Goal: Task Accomplishment & Management: Manage account settings

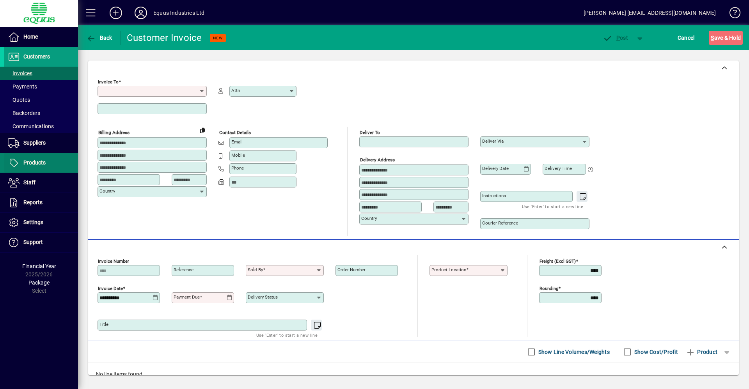
click at [52, 159] on span at bounding box center [41, 163] width 74 height 19
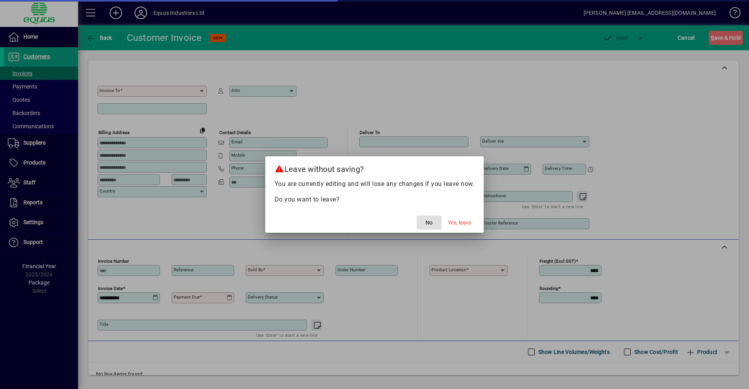
drag, startPoint x: 460, startPoint y: 224, endPoint x: 435, endPoint y: 223, distance: 25.0
click at [460, 224] on span "Yes, leave" at bounding box center [459, 223] width 23 height 8
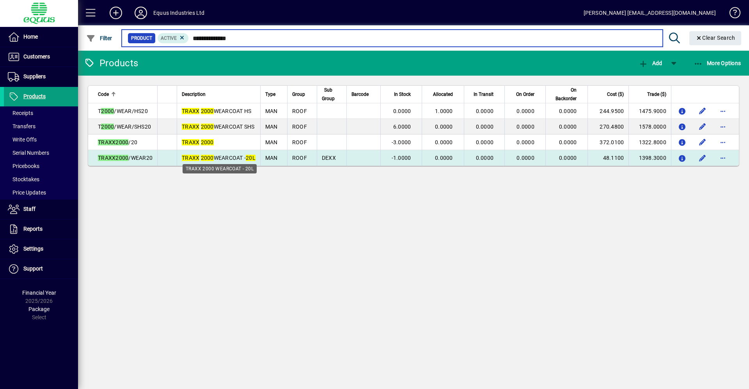
type input "**********"
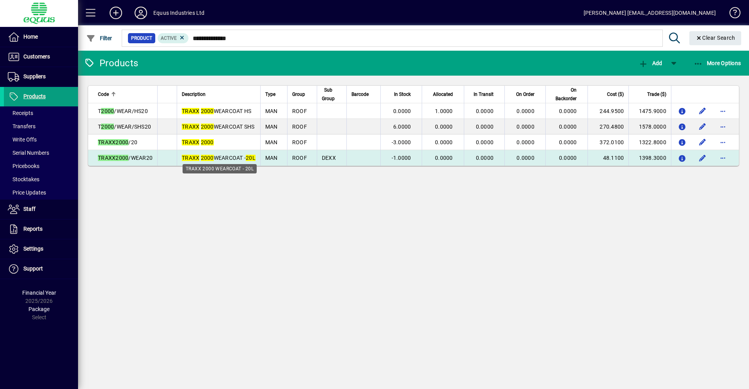
click at [221, 158] on span "TRAXX 2000 WEARCOAT - 20L" at bounding box center [219, 158] width 74 height 6
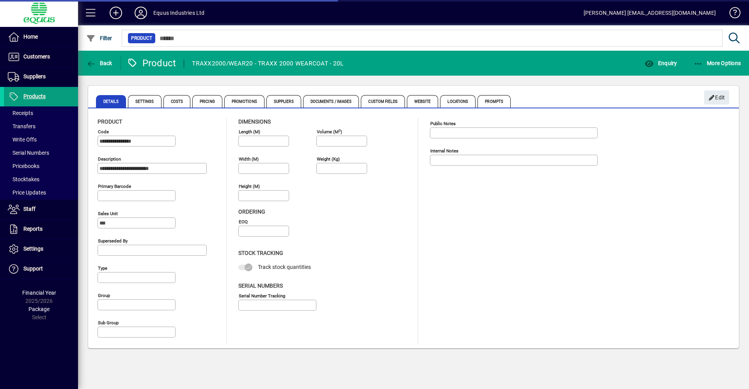
type input "**********"
type input "****"
type input "**********"
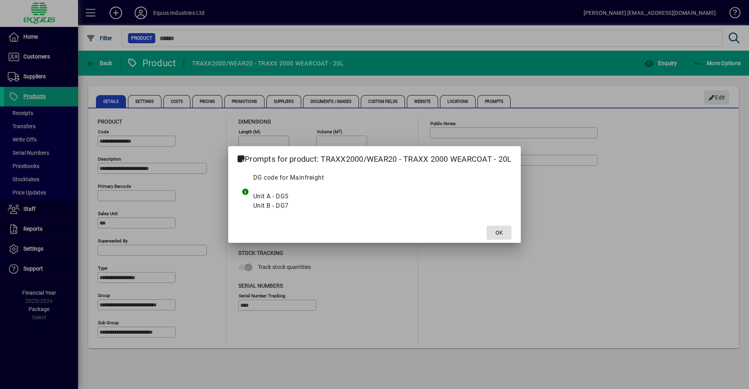
click at [509, 234] on span at bounding box center [498, 232] width 25 height 19
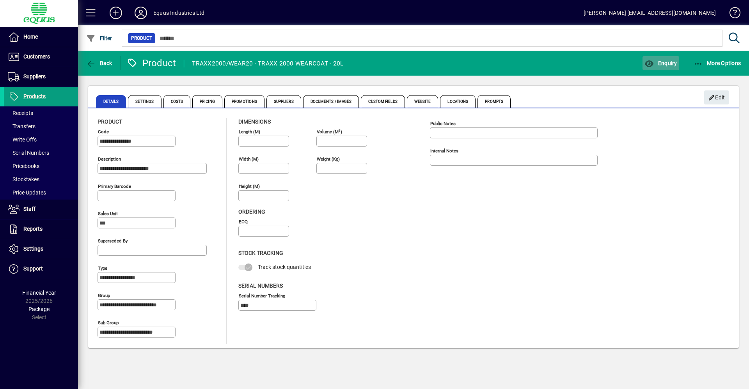
click at [656, 67] on span "button" at bounding box center [660, 63] width 36 height 19
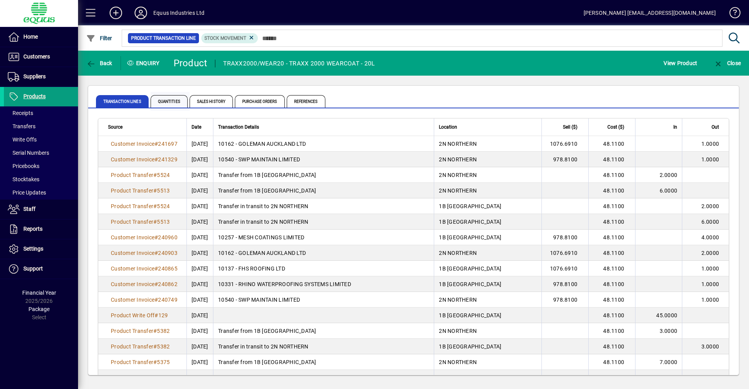
click at [162, 103] on span "Quantities" at bounding box center [169, 101] width 37 height 12
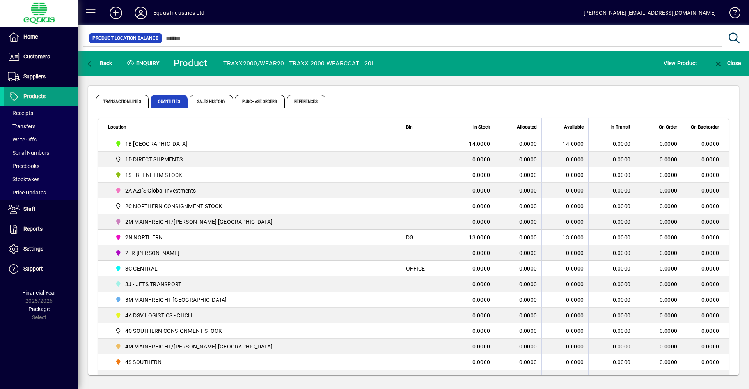
drag, startPoint x: 460, startPoint y: 238, endPoint x: 485, endPoint y: 237, distance: 24.2
click at [485, 237] on td "13.0000" at bounding box center [471, 238] width 47 height 16
click at [598, 273] on td "0.0000" at bounding box center [611, 269] width 47 height 16
drag, startPoint x: 464, startPoint y: 235, endPoint x: 494, endPoint y: 239, distance: 30.3
click at [494, 239] on tr "2N NORTHERN DG 13.0000 0.0000 13.0000 0.0000 0.0000 0.0000" at bounding box center [413, 238] width 630 height 16
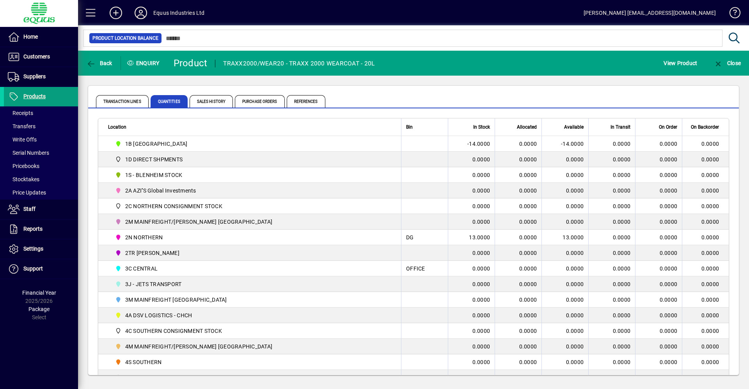
drag, startPoint x: 494, startPoint y: 239, endPoint x: 588, endPoint y: 238, distance: 94.8
click at [588, 238] on tr "2N NORTHERN DG 13.0000 0.0000 13.0000 0.0000 0.0000 0.0000" at bounding box center [413, 238] width 630 height 16
drag, startPoint x: 588, startPoint y: 238, endPoint x: 588, endPoint y: 270, distance: 32.0
click at [588, 270] on td "0.0000" at bounding box center [611, 269] width 47 height 16
click at [39, 101] on span "Products" at bounding box center [25, 96] width 42 height 9
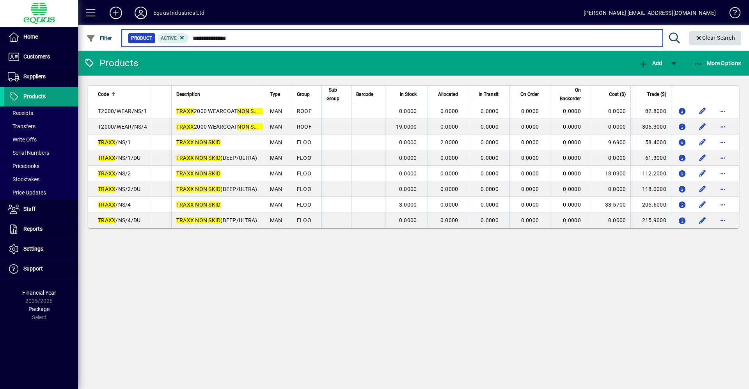
type input "**********"
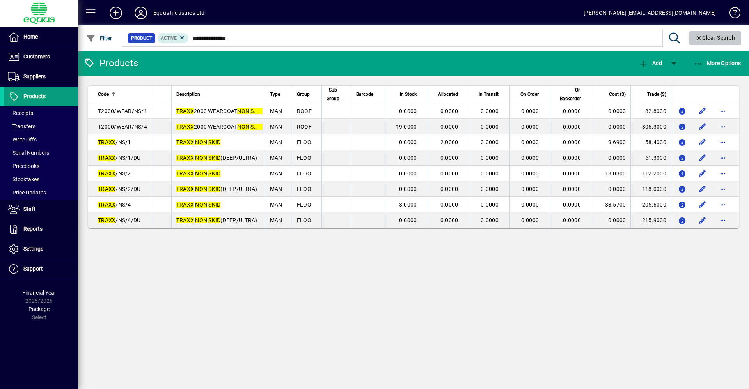
click at [703, 40] on span "Clear Search" at bounding box center [715, 38] width 40 height 6
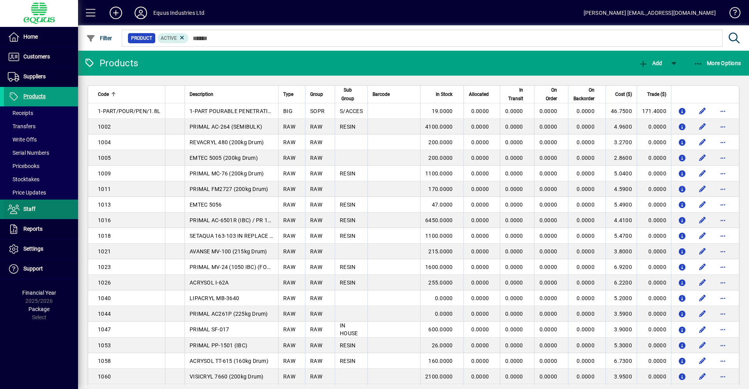
click at [62, 209] on span at bounding box center [41, 209] width 74 height 19
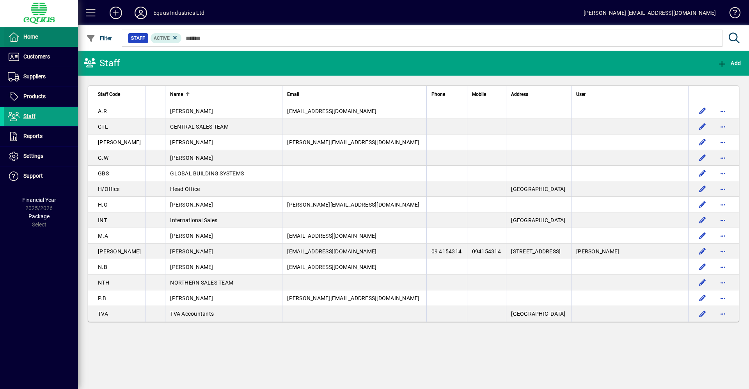
click at [25, 37] on span "Home" at bounding box center [30, 37] width 14 height 6
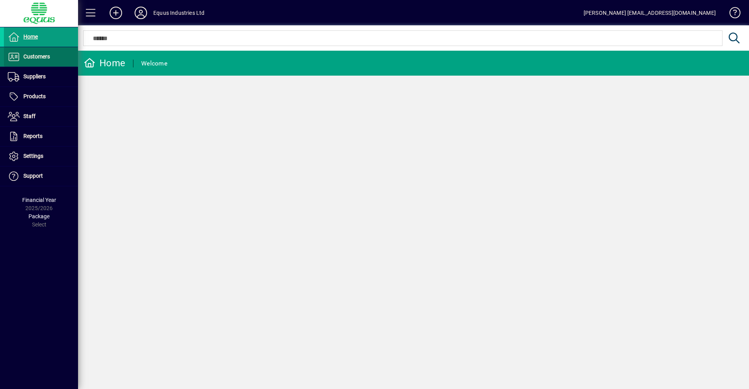
click at [34, 48] on span at bounding box center [41, 57] width 74 height 19
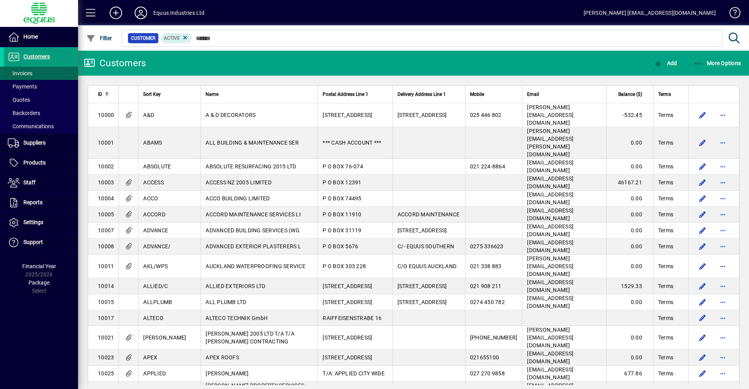
drag, startPoint x: 45, startPoint y: 73, endPoint x: 42, endPoint y: 77, distance: 4.2
click at [45, 73] on span at bounding box center [41, 73] width 74 height 19
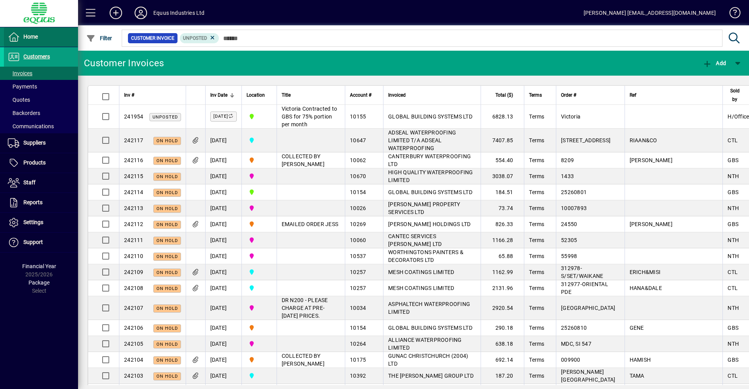
click at [20, 34] on span "Home" at bounding box center [21, 36] width 34 height 9
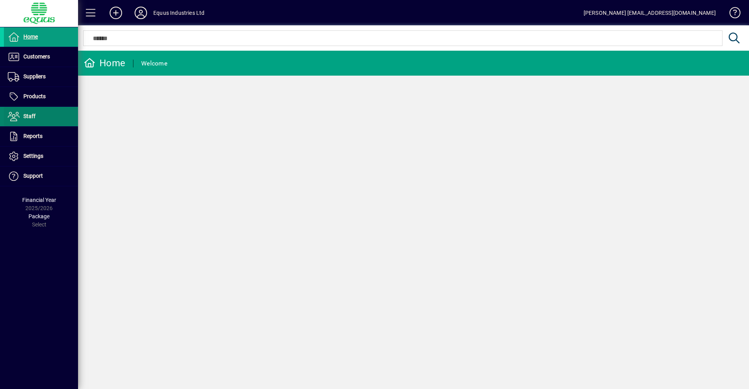
click at [46, 123] on span at bounding box center [41, 116] width 74 height 19
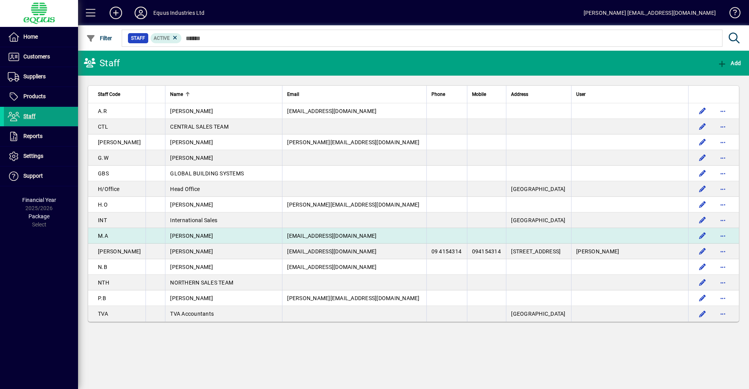
click at [187, 237] on span "[PERSON_NAME]" at bounding box center [191, 236] width 43 height 6
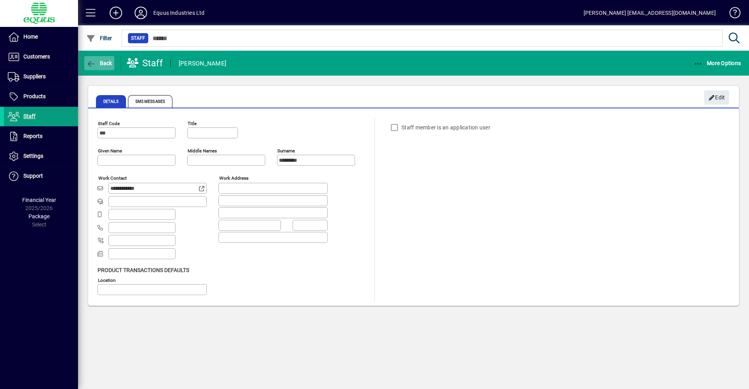
click at [107, 62] on span "Back" at bounding box center [99, 63] width 26 height 6
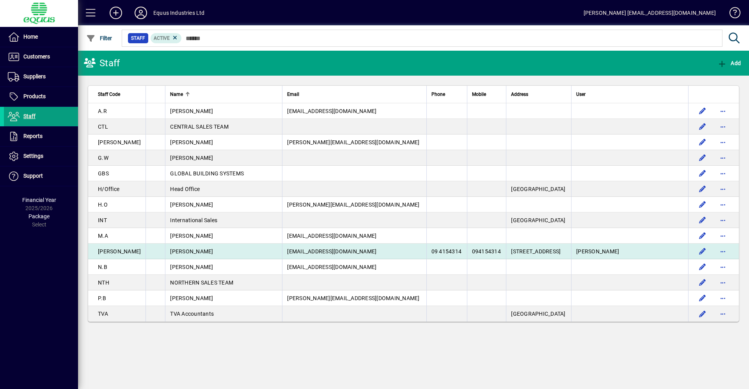
click at [180, 257] on td "[PERSON_NAME]" at bounding box center [223, 252] width 117 height 16
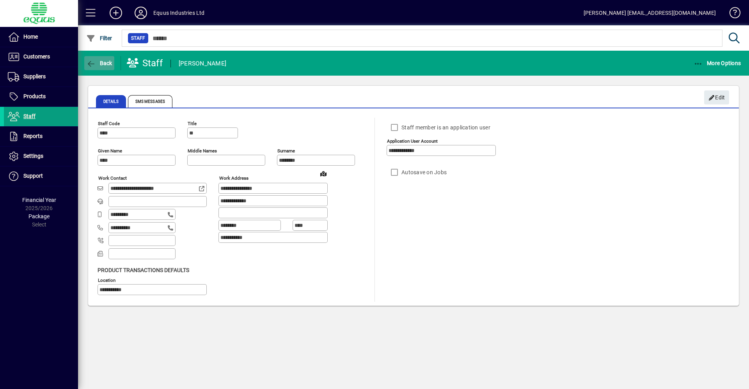
click at [95, 58] on span "button" at bounding box center [99, 63] width 30 height 19
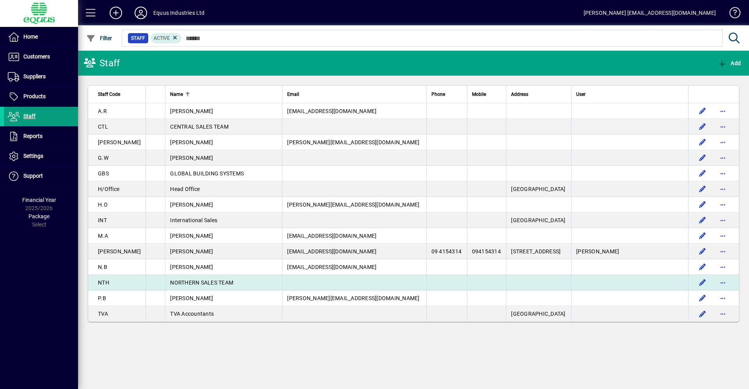
click at [201, 286] on span "NORTHERN SALES TEAM" at bounding box center [201, 283] width 63 height 6
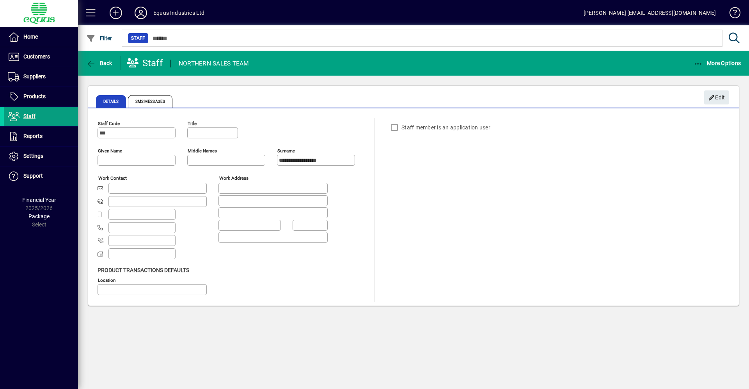
click at [395, 127] on div "Staff member is an application user" at bounding box center [425, 128] width 78 height 16
click at [105, 65] on span "Back" at bounding box center [99, 63] width 26 height 6
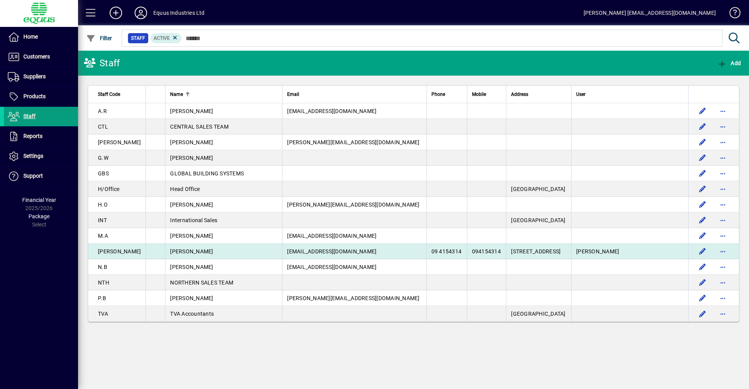
click at [145, 253] on td at bounding box center [154, 252] width 19 height 16
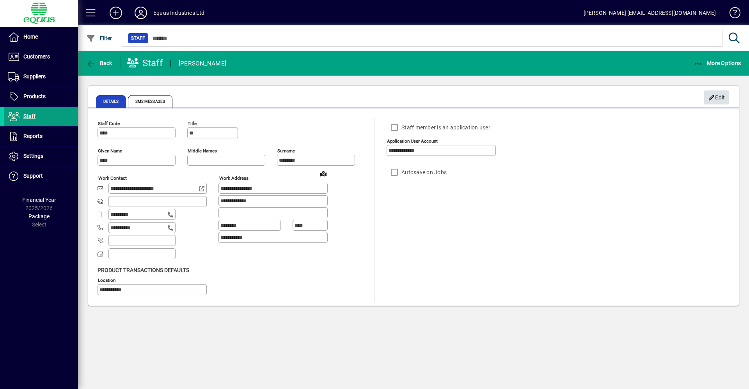
click at [719, 95] on span "Edit" at bounding box center [716, 97] width 17 height 13
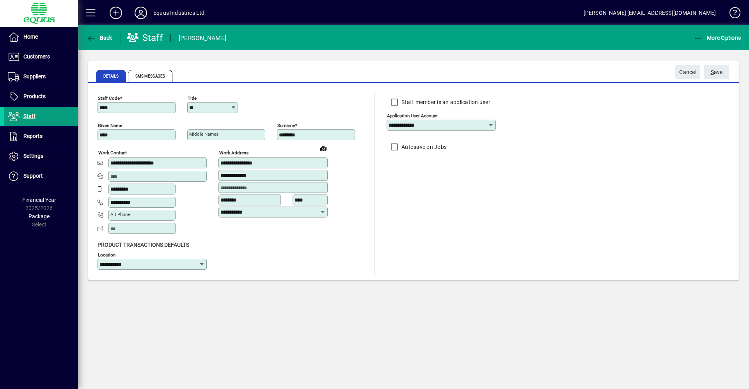
click at [143, 109] on input "****" at bounding box center [137, 107] width 76 height 6
drag, startPoint x: 119, startPoint y: 108, endPoint x: 99, endPoint y: 110, distance: 20.4
click at [99, 110] on div "Staff Code ****" at bounding box center [136, 107] width 78 height 11
type input "*****"
type input "******"
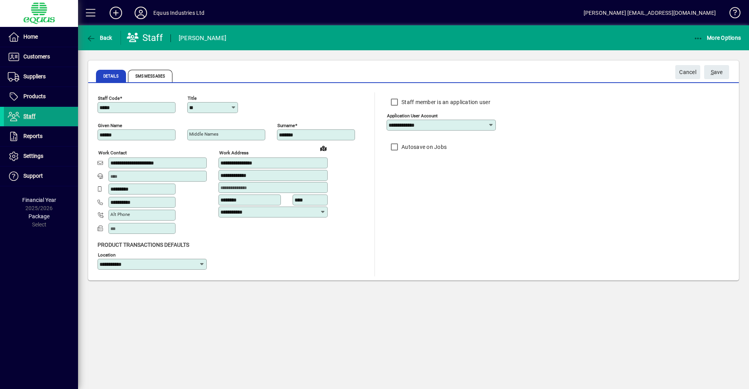
type input "*******"
drag, startPoint x: 463, startPoint y: 216, endPoint x: 459, endPoint y: 212, distance: 5.8
click at [463, 216] on div "**********" at bounding box center [446, 184] width 121 height 184
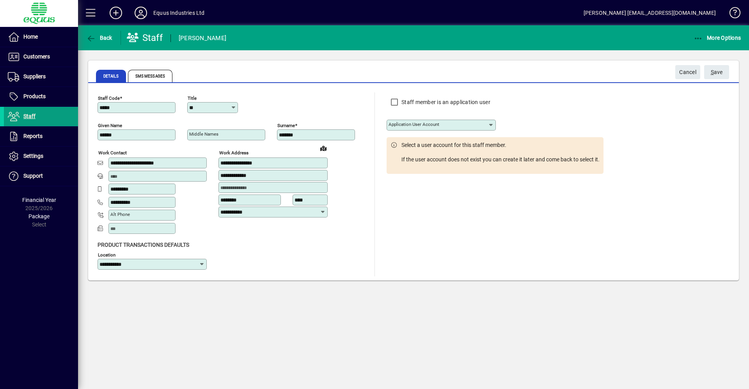
click at [448, 125] on input "Application user account" at bounding box center [437, 125] width 99 height 6
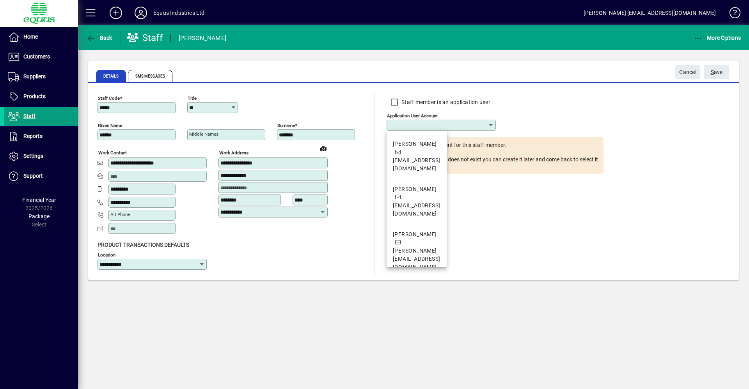
click at [497, 108] on div "Staff member is an application user" at bounding box center [494, 101] width 217 height 18
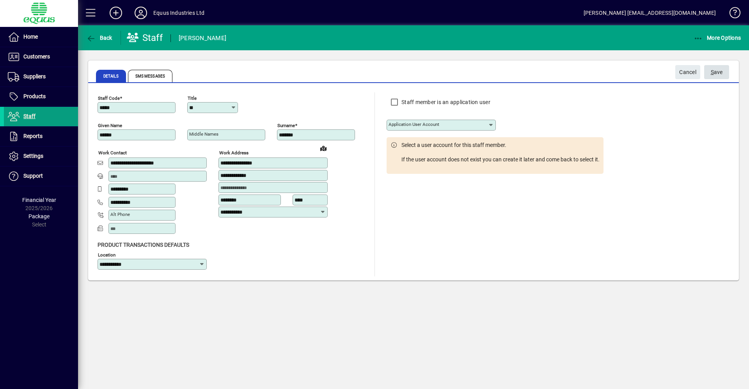
click at [721, 70] on span "S ave" at bounding box center [716, 72] width 12 height 13
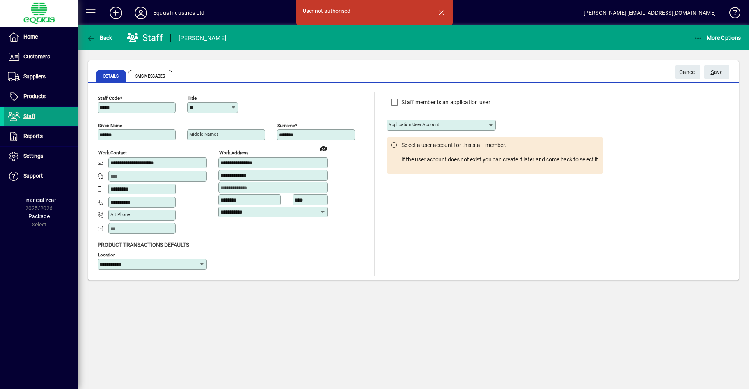
click at [437, 131] on div at bounding box center [440, 135] width 109 height 9
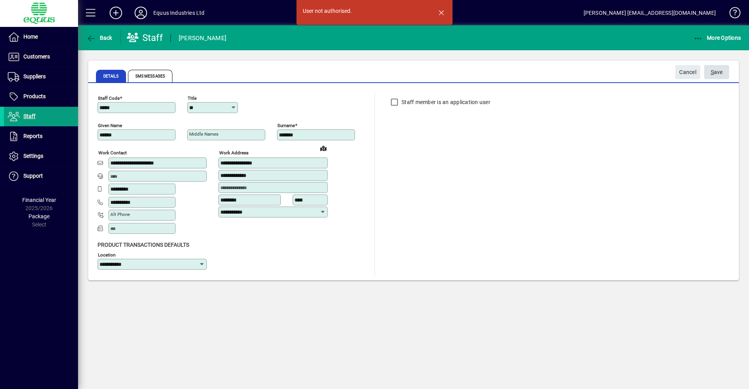
click at [722, 73] on span "S ave" at bounding box center [716, 72] width 12 height 13
click at [437, 12] on span "button" at bounding box center [441, 12] width 19 height 19
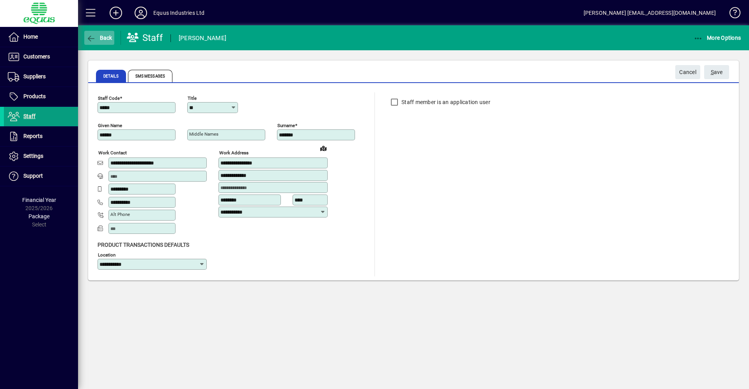
click at [95, 34] on button "Back" at bounding box center [99, 38] width 30 height 14
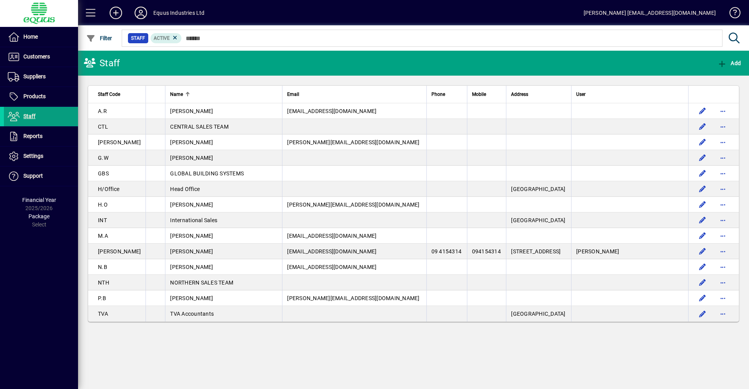
click at [174, 9] on div "Equus Industries Ltd" at bounding box center [178, 13] width 51 height 12
click at [135, 14] on icon at bounding box center [141, 13] width 16 height 12
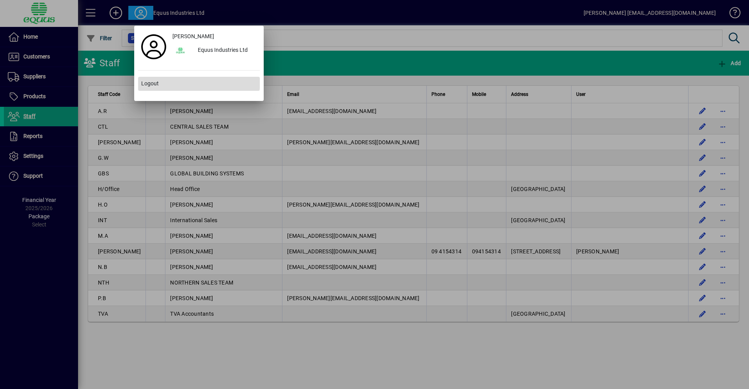
drag, startPoint x: 156, startPoint y: 79, endPoint x: 161, endPoint y: 80, distance: 5.2
click at [156, 79] on span at bounding box center [199, 83] width 122 height 19
